Goal: Task Accomplishment & Management: Use online tool/utility

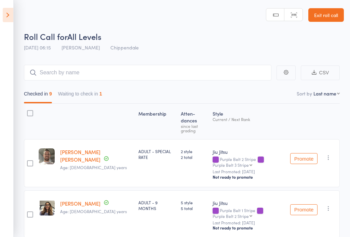
click at [327, 13] on link "Exit roll call" at bounding box center [326, 15] width 36 height 14
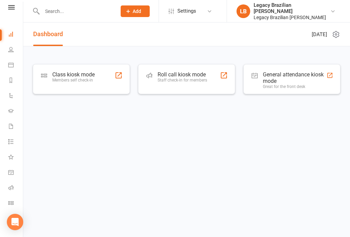
scroll to position [8, 0]
click at [88, 82] on div "Members self check-in" at bounding box center [73, 80] width 42 height 5
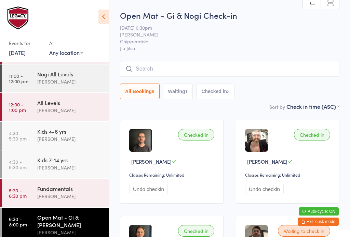
scroll to position [26, 0]
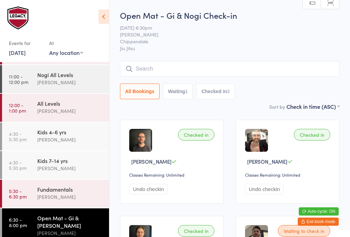
click at [84, 200] on div "[PERSON_NAME]" at bounding box center [70, 197] width 66 height 8
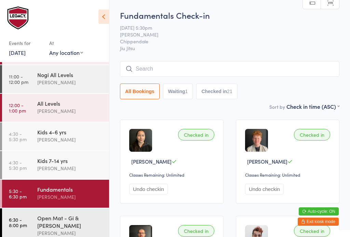
click at [227, 93] on button "Checked in 21" at bounding box center [216, 92] width 41 height 16
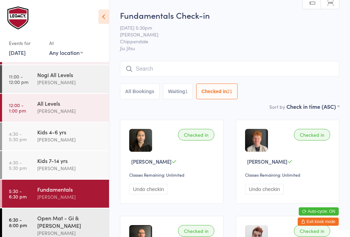
click at [294, 67] on input "search" at bounding box center [229, 69] width 219 height 16
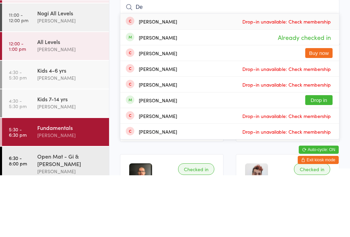
type input "D"
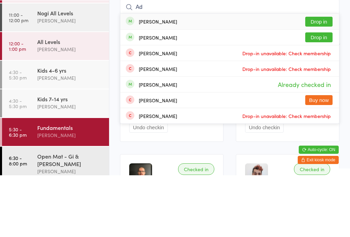
type input "A"
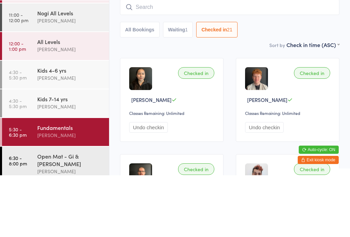
click at [178, 84] on button "Waiting 1" at bounding box center [178, 92] width 30 height 16
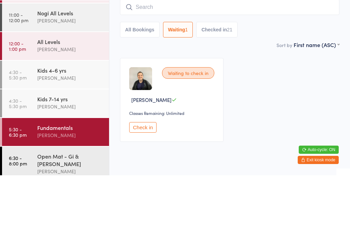
scroll to position [22, 0]
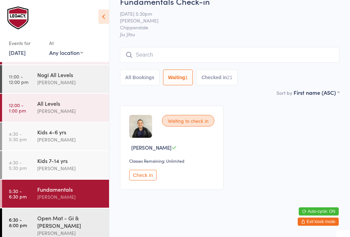
click at [137, 77] on button "All Bookings" at bounding box center [140, 78] width 40 height 16
select select "4"
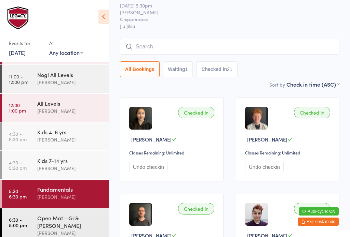
click at [222, 49] on input "search" at bounding box center [229, 47] width 219 height 16
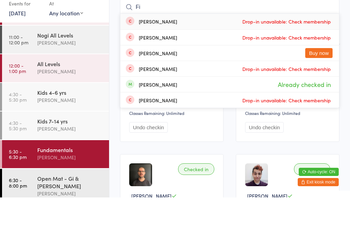
type input "F"
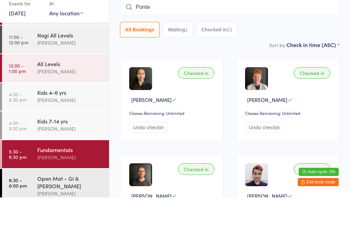
type input "Pontes"
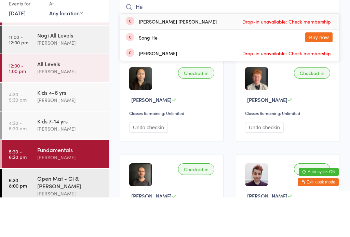
type input "H"
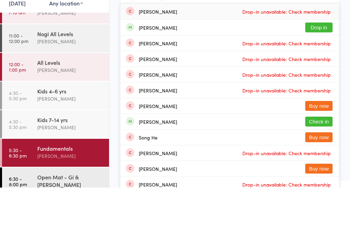
scroll to position [14, 0]
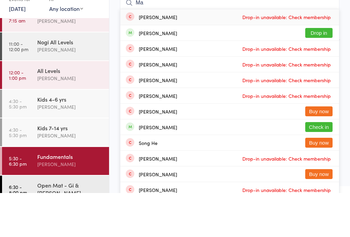
type input "M"
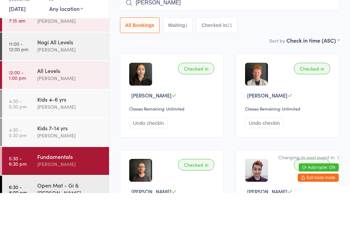
type input "Andrew"
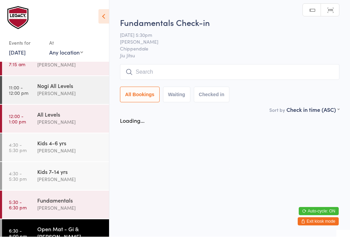
scroll to position [0, 0]
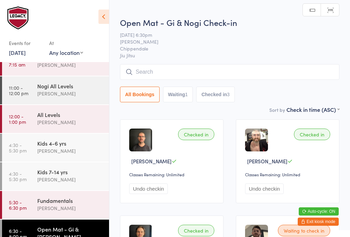
click at [33, 196] on link "5:30 - 6:30 pm Fundamentals Werique Oliveira" at bounding box center [55, 205] width 107 height 28
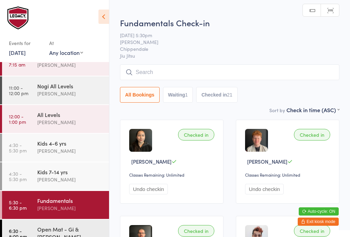
click at [145, 80] on input "search" at bounding box center [229, 73] width 219 height 16
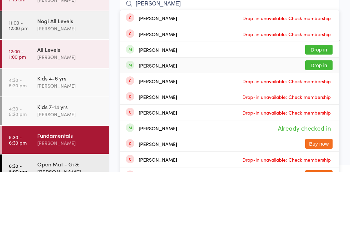
type input "Andrew"
click at [152, 123] on div "Andrew Reis Drop in" at bounding box center [229, 130] width 219 height 15
